Goal: Find specific page/section

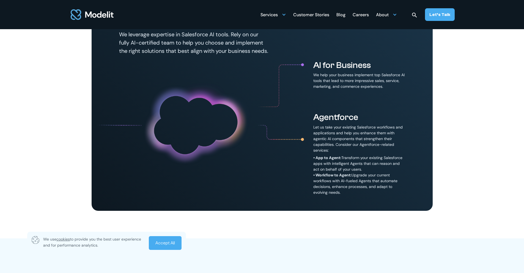
scroll to position [354, 0]
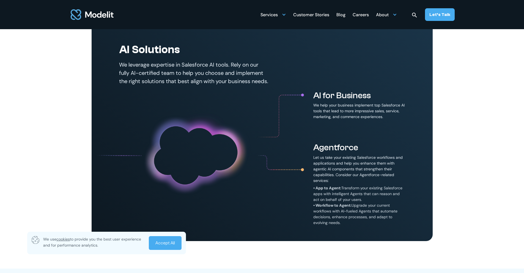
scroll to position [325, 0]
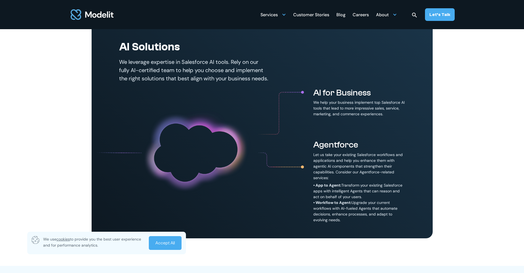
click at [166, 247] on link "Accept All" at bounding box center [165, 243] width 33 height 14
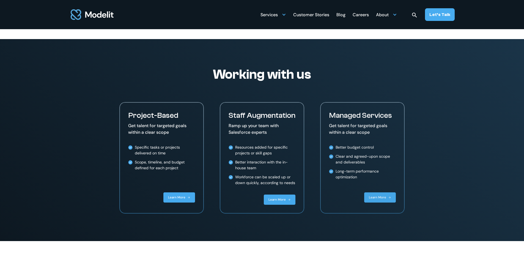
scroll to position [1089, 0]
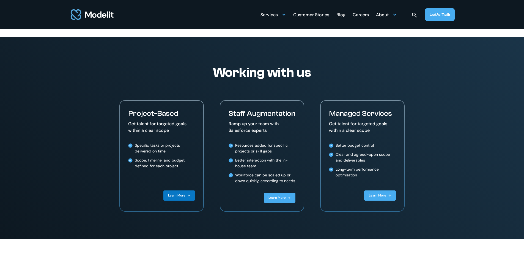
click at [177, 198] on div "Learn More" at bounding box center [176, 195] width 17 height 5
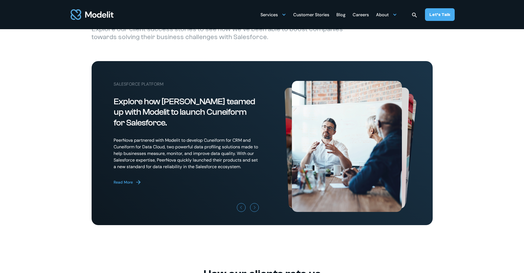
scroll to position [1514, 0]
